Goal: Task Accomplishment & Management: Complete application form

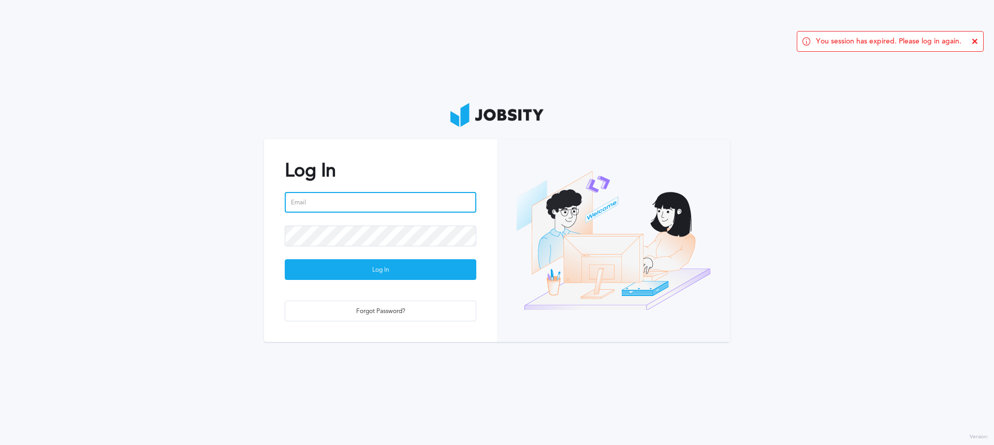
click at [373, 201] on input "email" at bounding box center [381, 202] width 192 height 21
type input "[PERSON_NAME][EMAIL_ADDRESS][DOMAIN_NAME]"
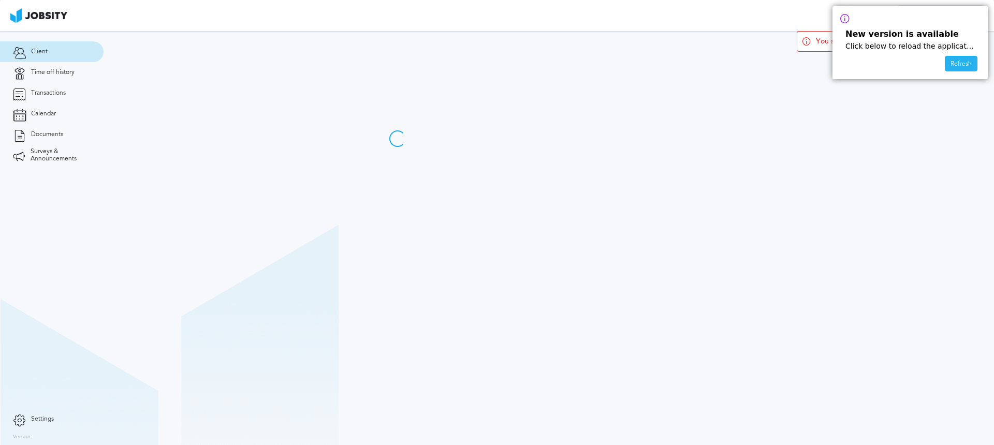
click at [965, 66] on div "Refresh" at bounding box center [961, 64] width 32 height 16
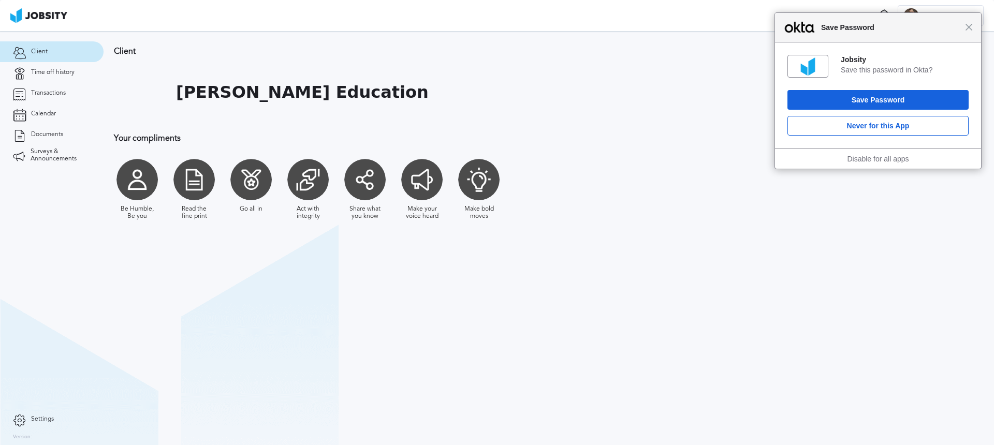
click at [968, 33] on div "Close Save Password" at bounding box center [878, 28] width 206 height 30
click at [256, 294] on section "Client McGraw-Hill Education Your compliments Be Humble, Be you Read the fine p…" at bounding box center [549, 238] width 890 height 414
click at [76, 76] on link "Time off history" at bounding box center [52, 72] width 104 height 21
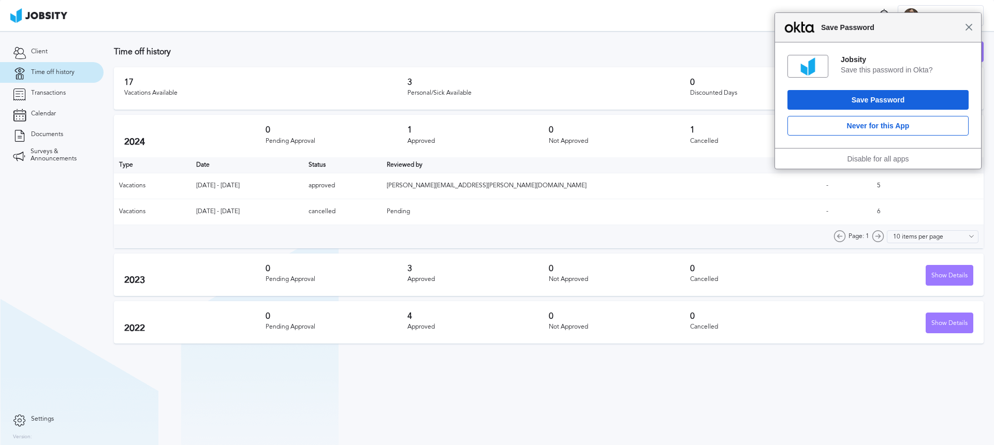
click at [967, 26] on span "Close" at bounding box center [969, 27] width 8 height 8
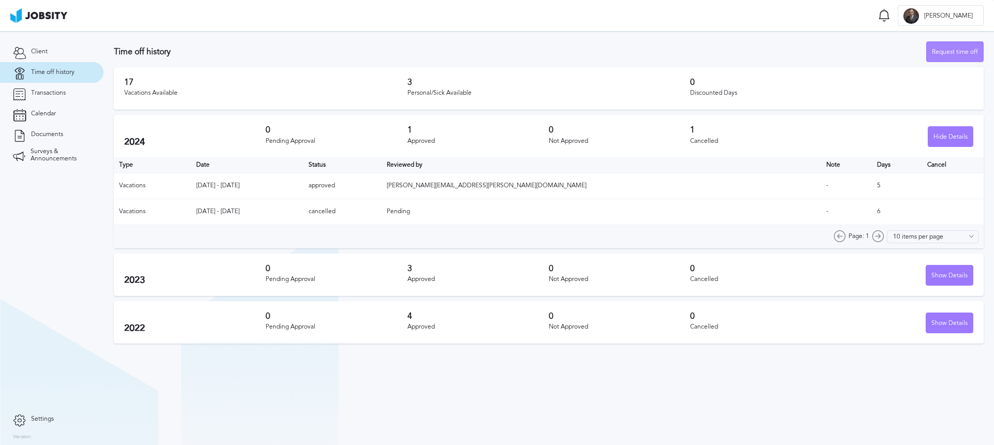
click at [955, 56] on div "Request time off" at bounding box center [955, 52] width 56 height 21
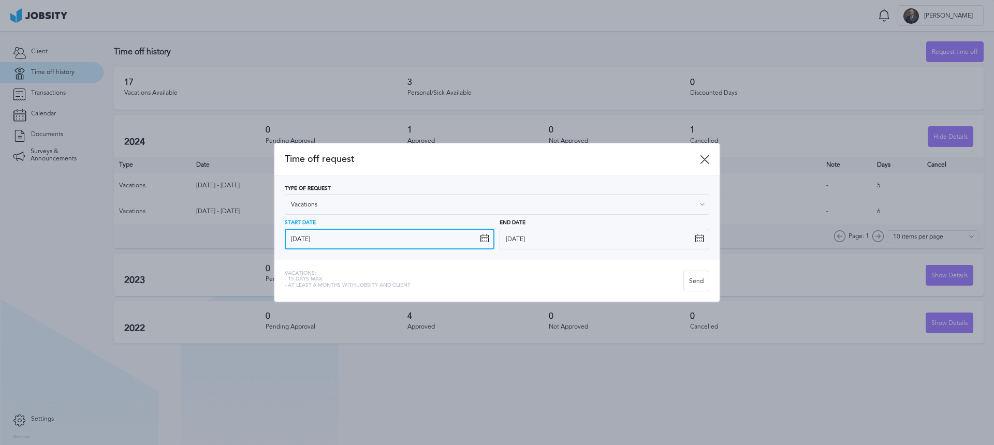
click at [362, 239] on input "9/8/2025" at bounding box center [390, 239] width 210 height 21
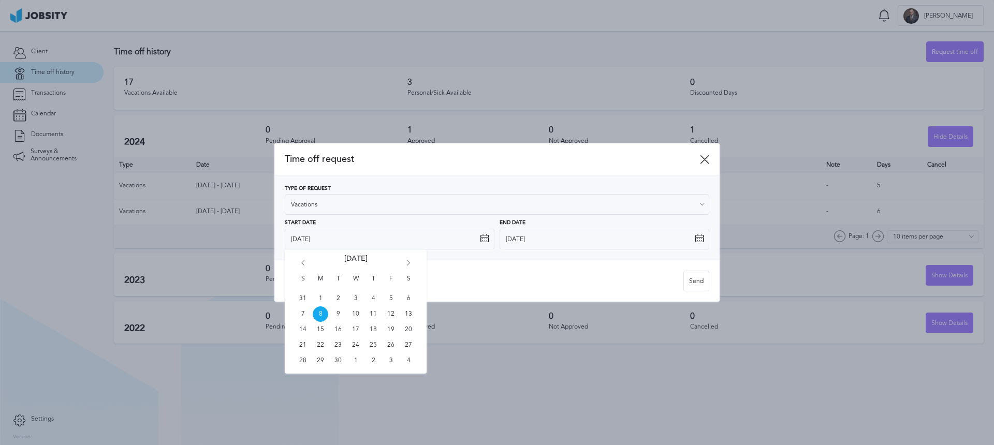
click at [405, 265] on icon "Go forward 1 month" at bounding box center [408, 264] width 9 height 9
click at [321, 326] on span "13" at bounding box center [321, 330] width 16 height 16
type input "10/13/2025"
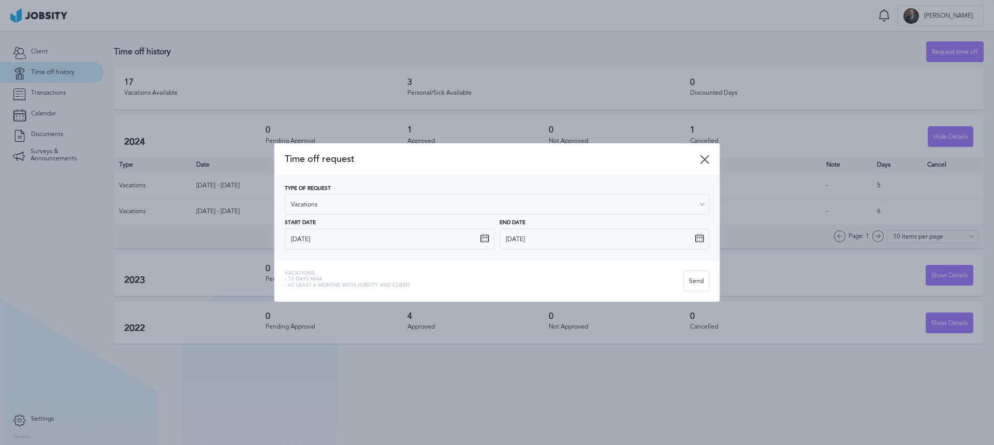
click at [698, 235] on icon at bounding box center [699, 238] width 9 height 9
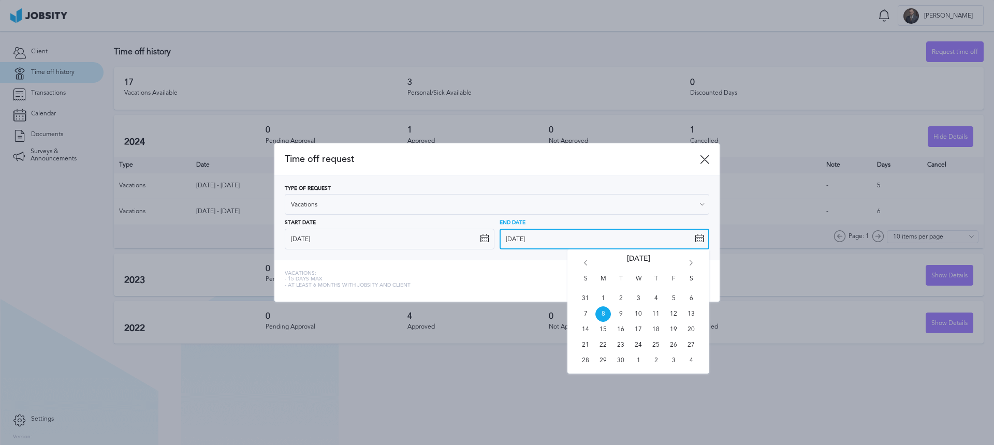
click at [705, 239] on input "9/8/2025" at bounding box center [605, 239] width 210 height 21
click at [690, 262] on icon "Go forward 1 month" at bounding box center [690, 264] width 9 height 9
click at [673, 328] on span "17" at bounding box center [674, 330] width 16 height 16
type input "10/17/2025"
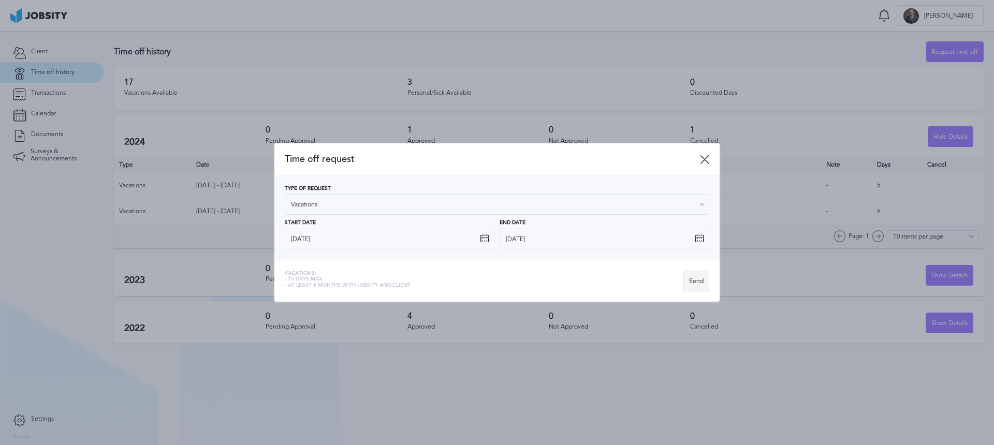
click at [708, 282] on div "Send" at bounding box center [696, 281] width 25 height 21
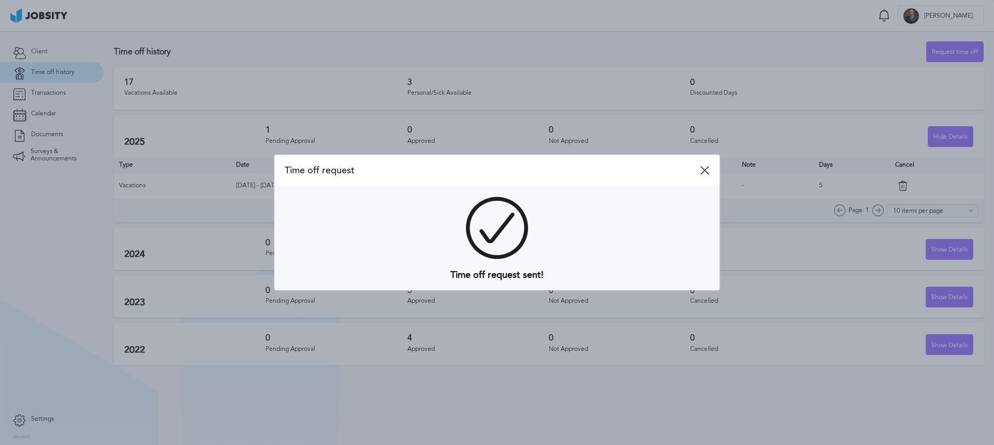
click at [706, 172] on icon at bounding box center [704, 170] width 9 height 9
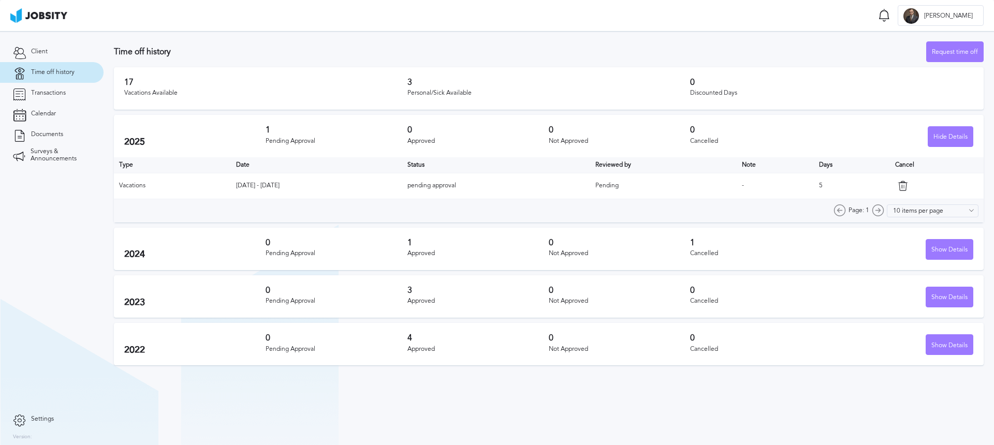
click at [491, 410] on section "Time off history Request time off 17 Vacations Available 3 Personal/Sick Availa…" at bounding box center [549, 238] width 890 height 414
